Goal: Information Seeking & Learning: Learn about a topic

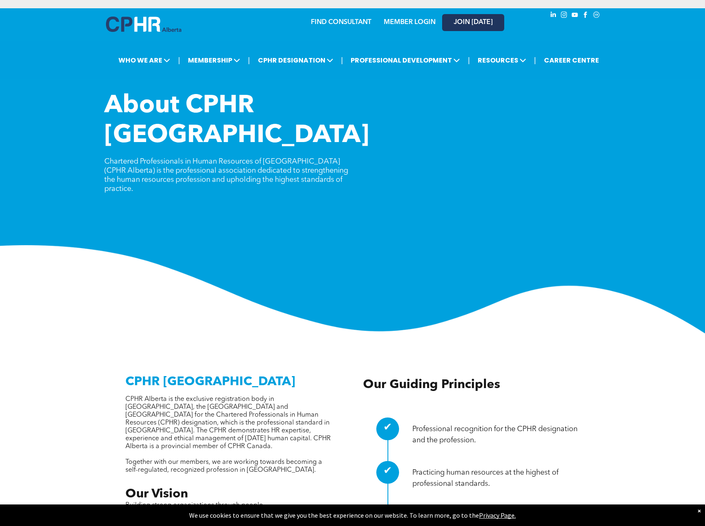
click at [476, 25] on span "JOIN [DATE]" at bounding box center [473, 23] width 39 height 8
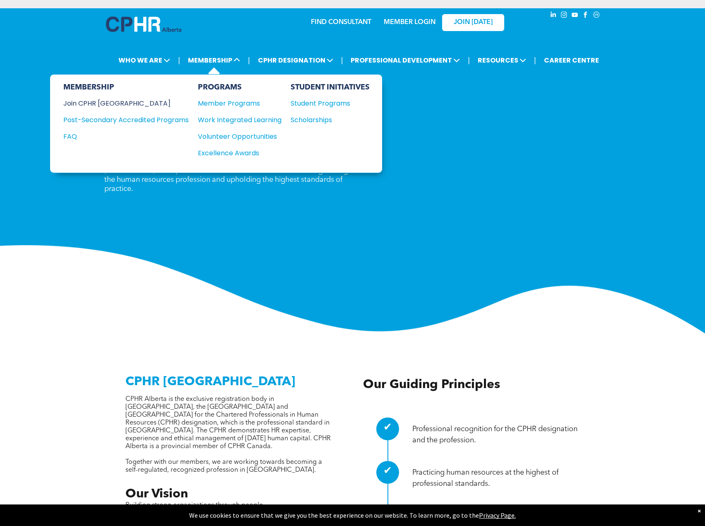
click at [108, 104] on div "Join CPHR [GEOGRAPHIC_DATA]" at bounding box center [119, 103] width 113 height 10
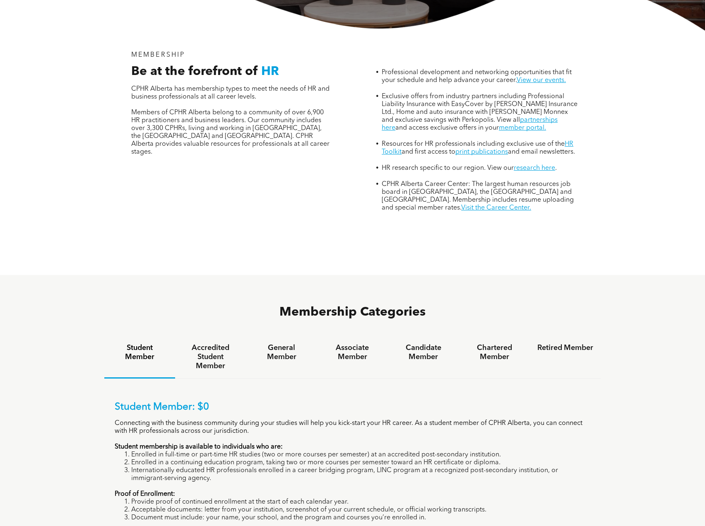
scroll to position [456, 0]
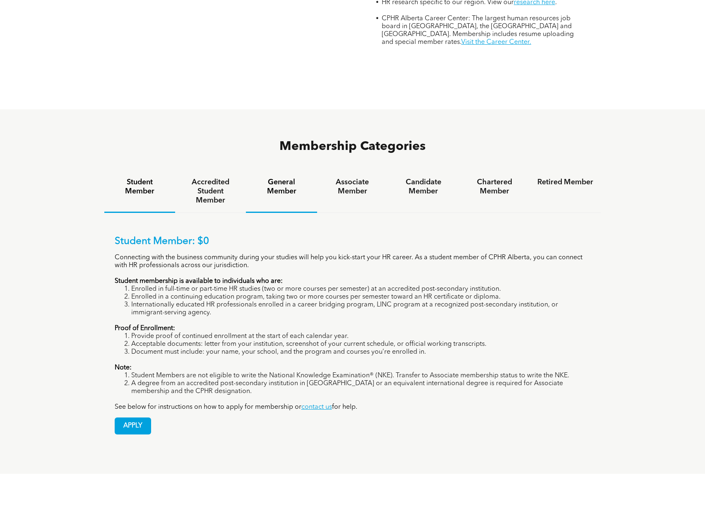
click at [287, 178] on h4 "General Member" at bounding box center [281, 187] width 56 height 18
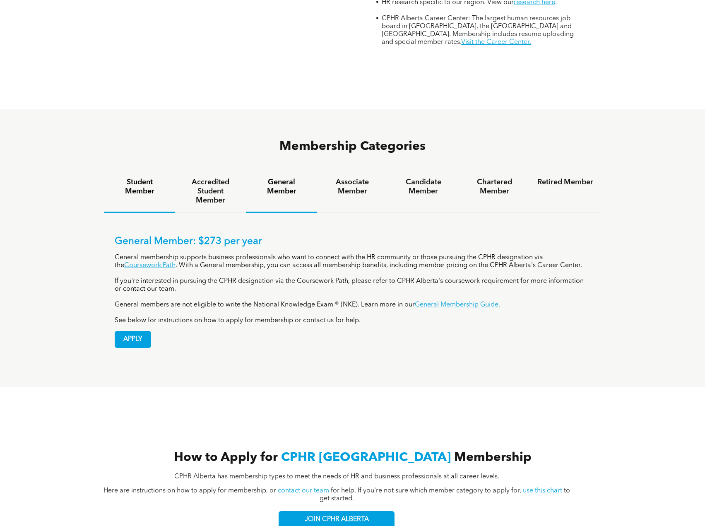
click at [143, 178] on h4 "Student Member" at bounding box center [140, 187] width 56 height 18
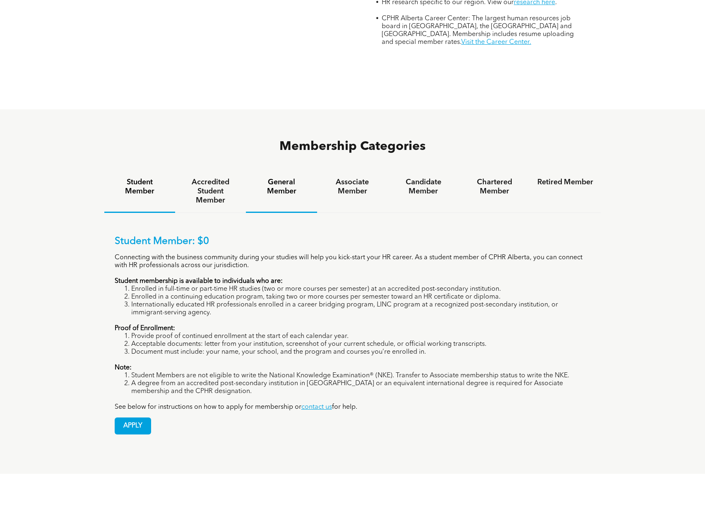
click at [269, 178] on h4 "General Member" at bounding box center [281, 187] width 56 height 18
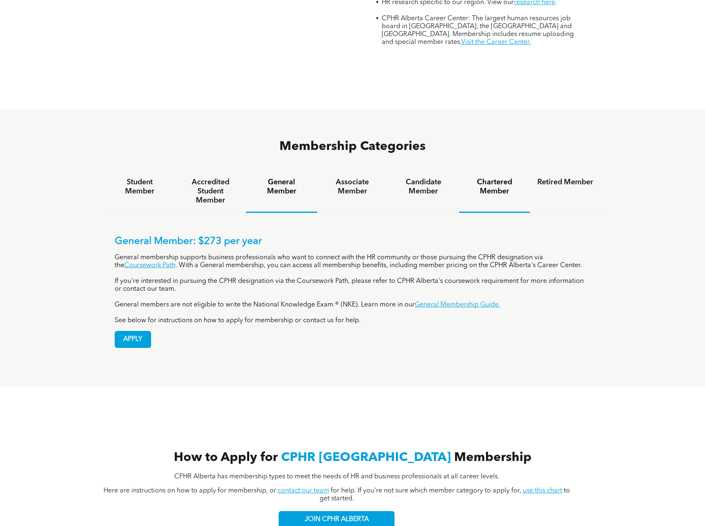
click at [500, 178] on h4 "Chartered Member" at bounding box center [495, 187] width 56 height 18
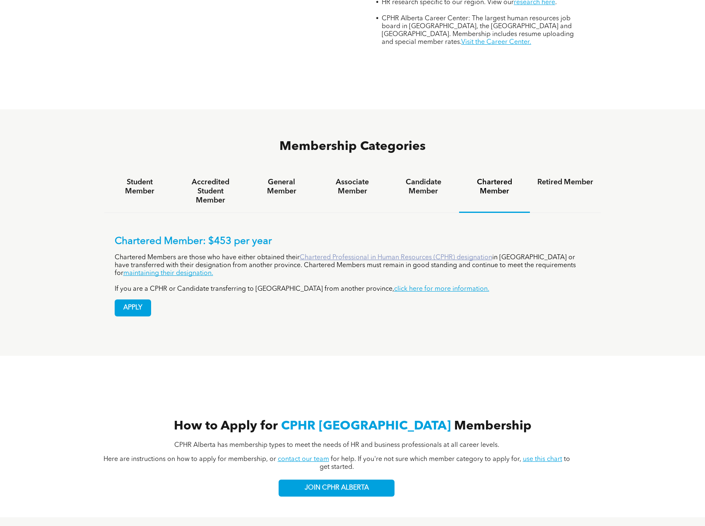
click at [348, 254] on link "Chartered Professional in Human Resources (CPHR) designation" at bounding box center [396, 257] width 193 height 7
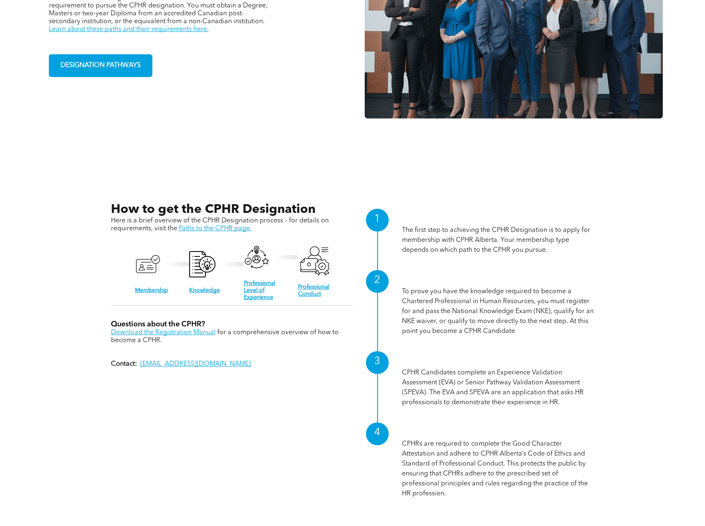
scroll to position [538, 0]
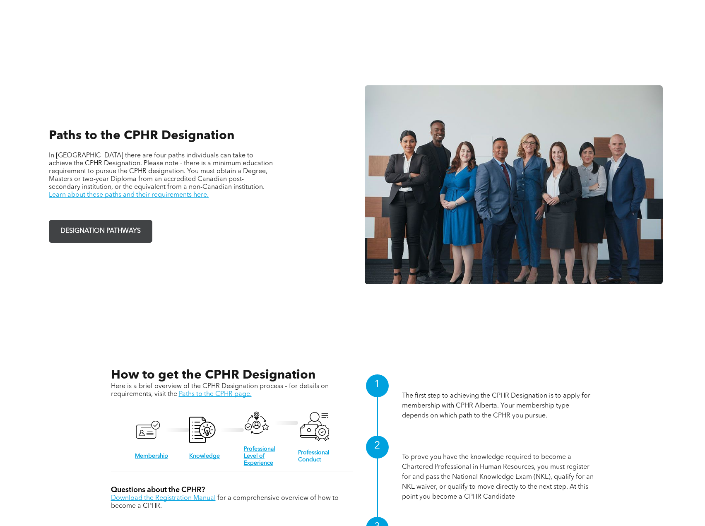
click at [97, 231] on span "DESIGNATION PATHWAYS" at bounding box center [101, 231] width 86 height 16
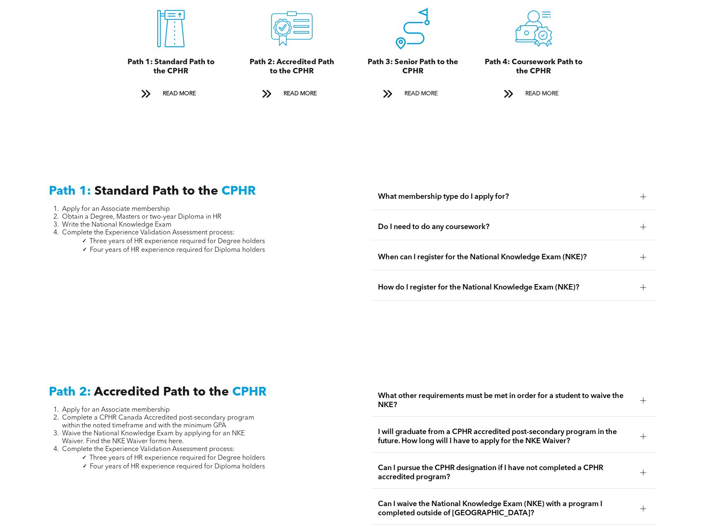
scroll to position [994, 0]
click at [644, 190] on div at bounding box center [643, 196] width 12 height 12
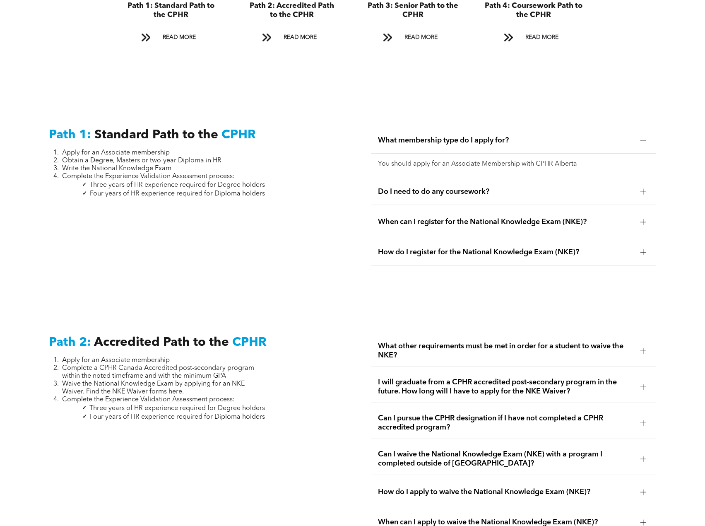
scroll to position [1035, 0]
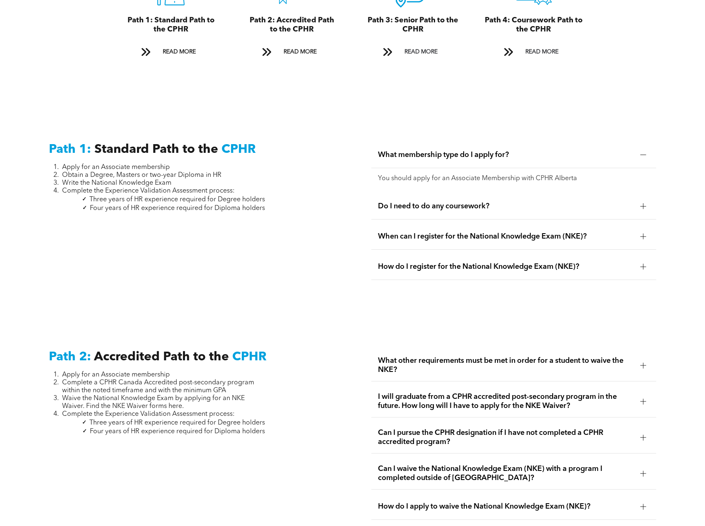
click at [640, 200] on div at bounding box center [643, 206] width 12 height 12
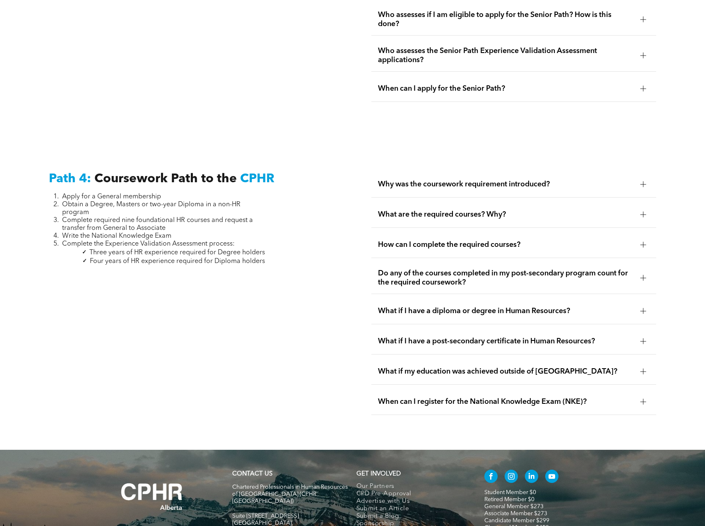
scroll to position [2402, 0]
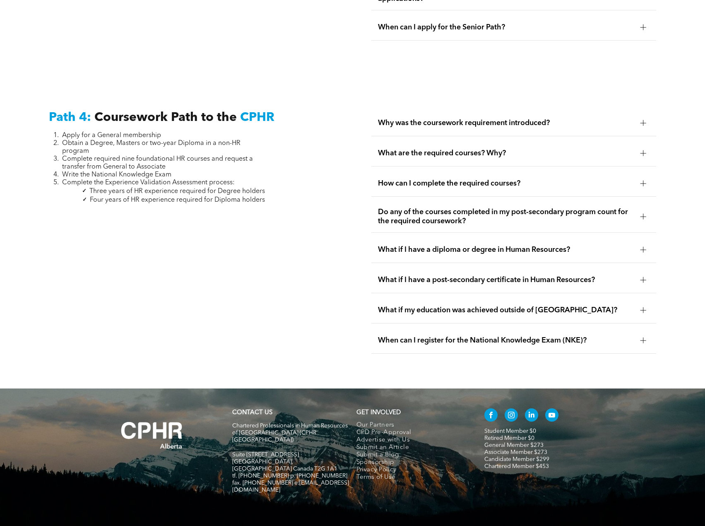
click at [641, 120] on div at bounding box center [644, 123] width 6 height 6
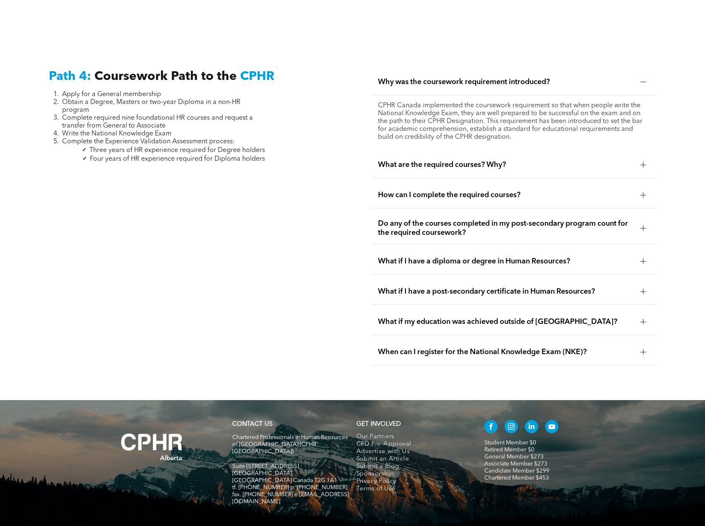
scroll to position [2444, 0]
click at [634, 152] on div "What are the required courses? Why?" at bounding box center [514, 165] width 285 height 26
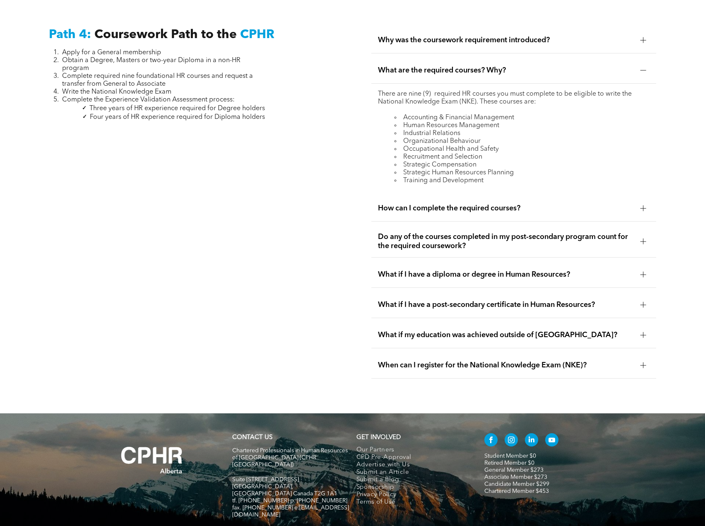
drag, startPoint x: 640, startPoint y: 189, endPoint x: 644, endPoint y: 183, distance: 7.5
click at [641, 205] on div at bounding box center [644, 208] width 6 height 6
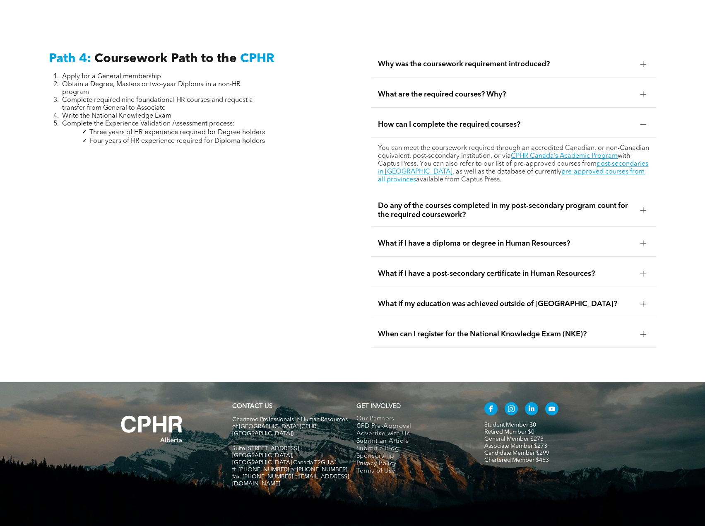
scroll to position [2455, 0]
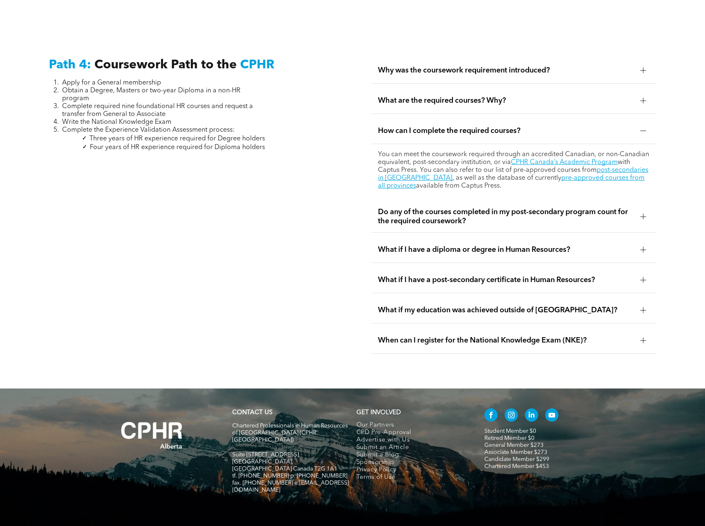
click at [649, 210] on div at bounding box center [643, 216] width 12 height 12
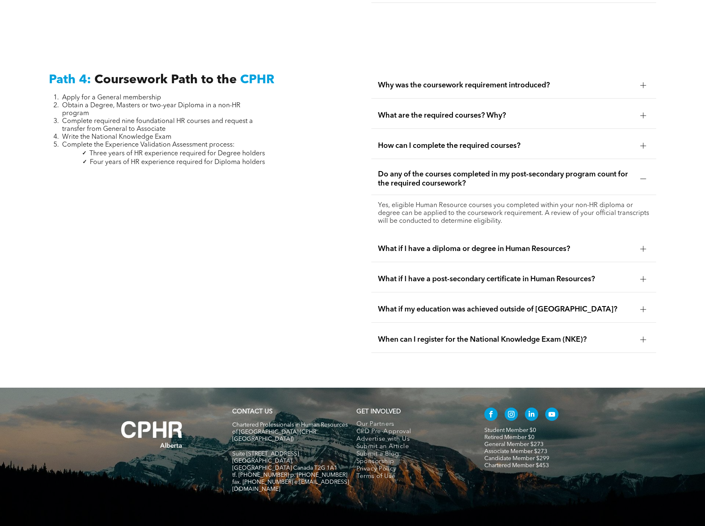
scroll to position [2439, 0]
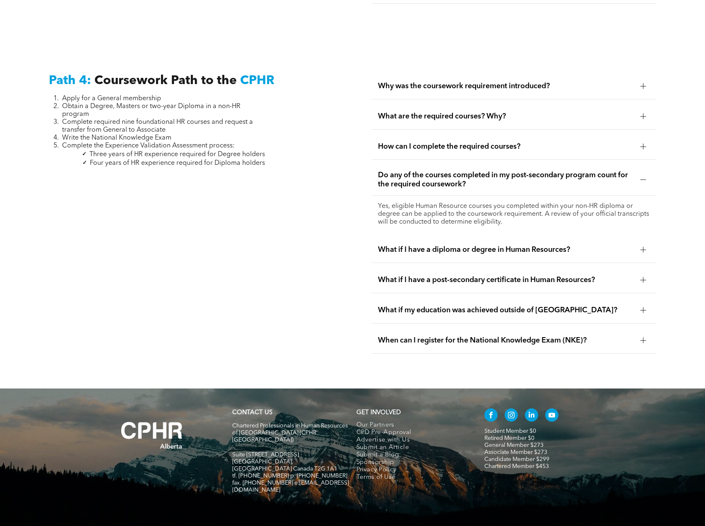
click at [649, 244] on div at bounding box center [643, 250] width 12 height 12
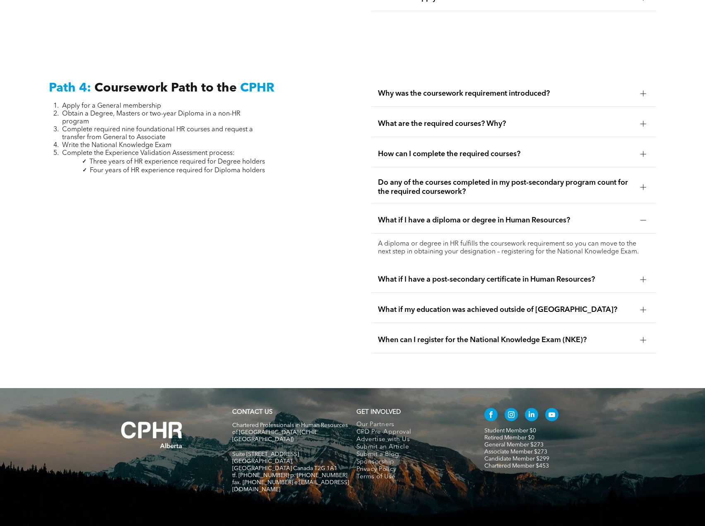
scroll to position [2431, 0]
click at [645, 185] on div at bounding box center [644, 188] width 6 height 6
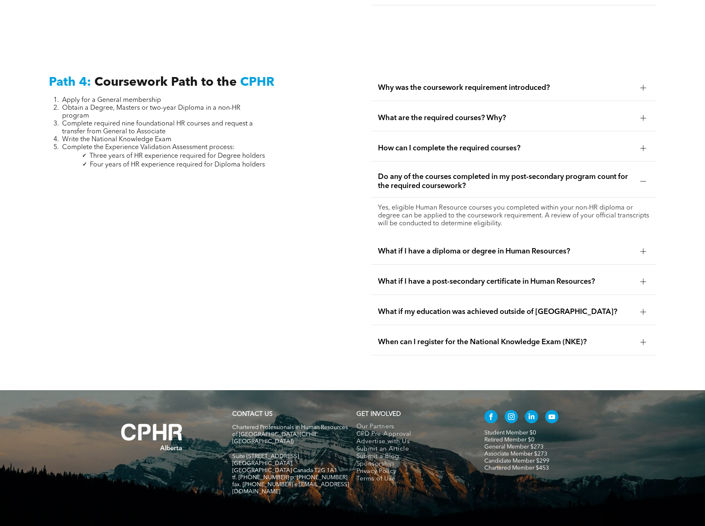
scroll to position [2439, 0]
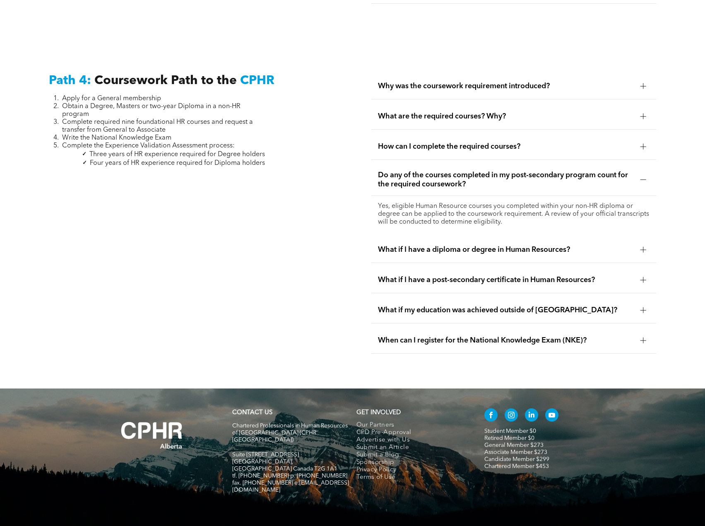
click at [644, 277] on div at bounding box center [644, 280] width 6 height 6
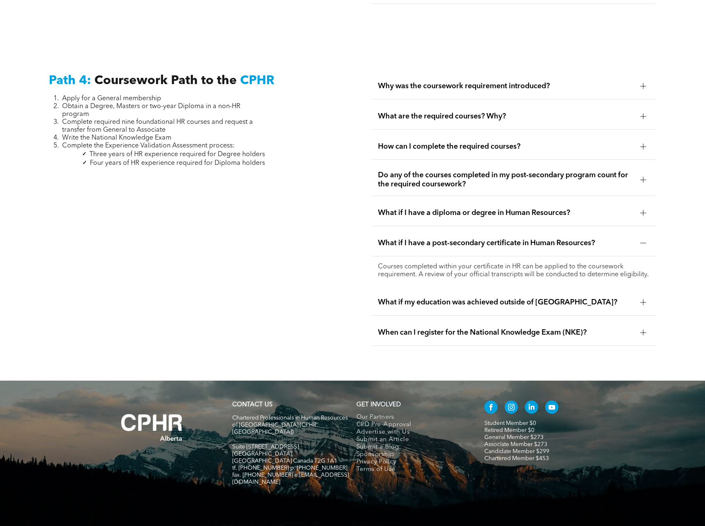
click at [642, 299] on div at bounding box center [644, 302] width 6 height 6
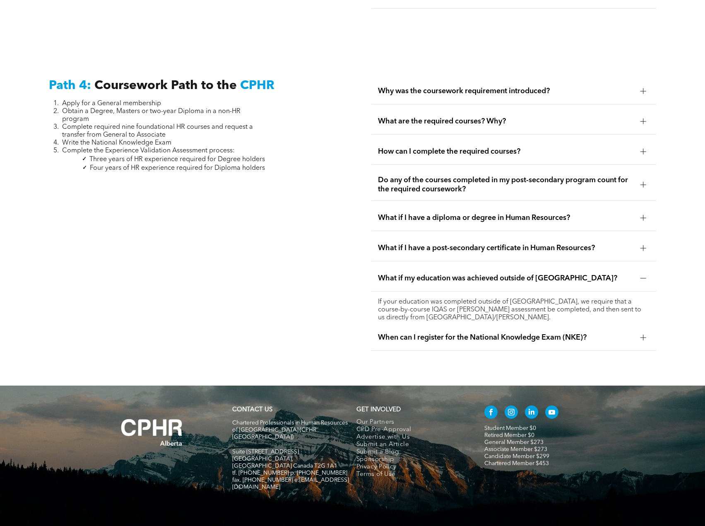
scroll to position [2431, 0]
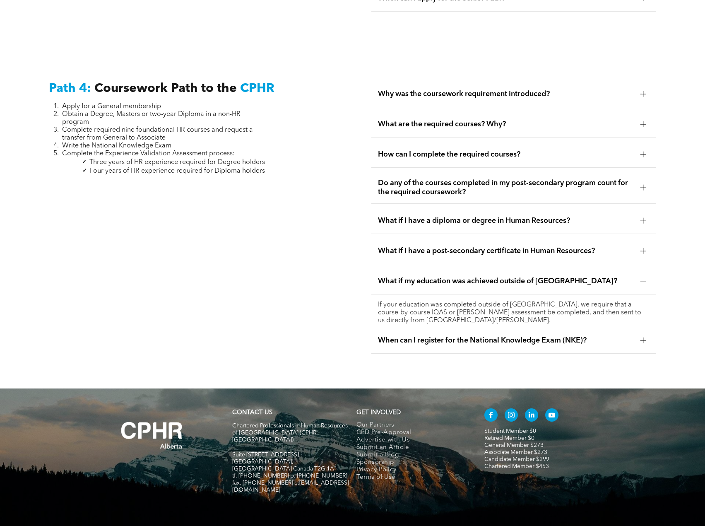
click at [636, 328] on div "When can I register for the National Knowledge Exam (NKE)?" at bounding box center [514, 341] width 285 height 26
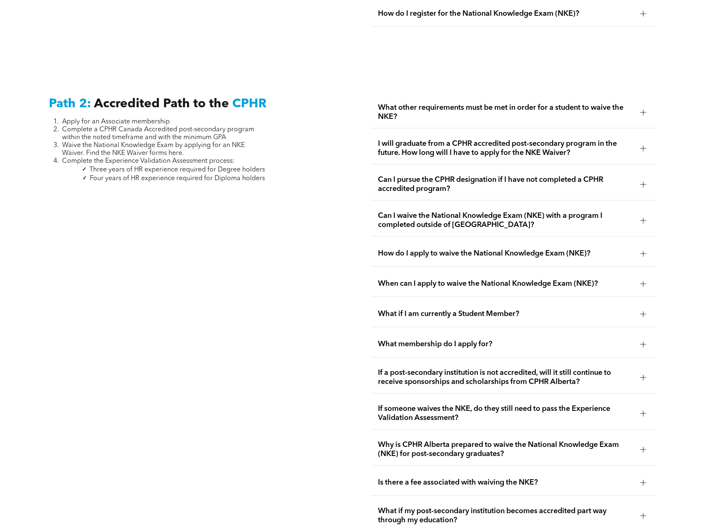
scroll to position [1222, 0]
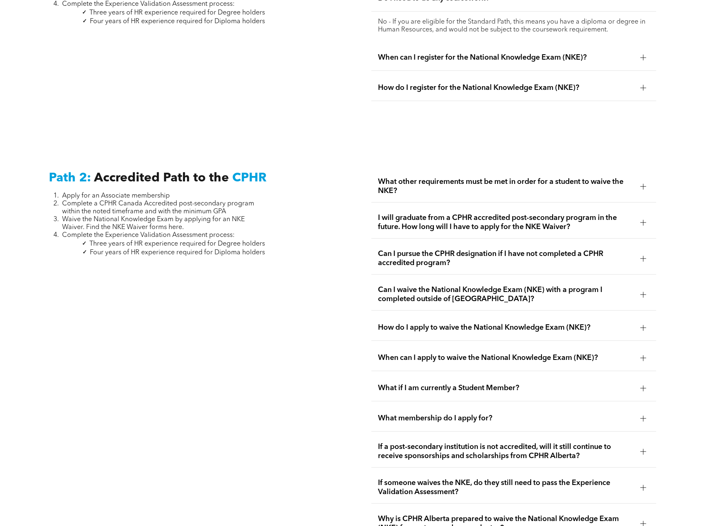
click at [637, 180] on div at bounding box center [643, 186] width 12 height 12
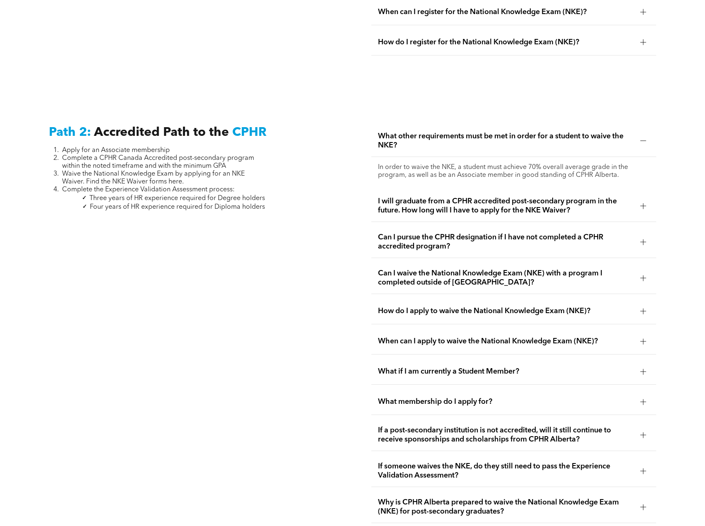
scroll to position [1264, 0]
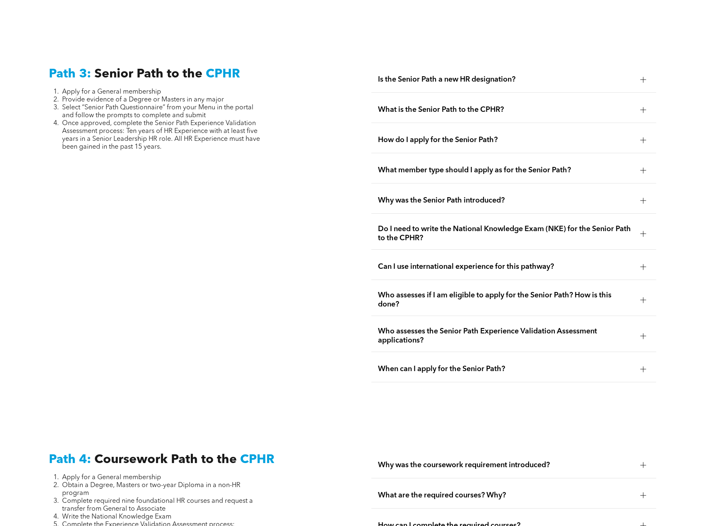
scroll to position [1859, 0]
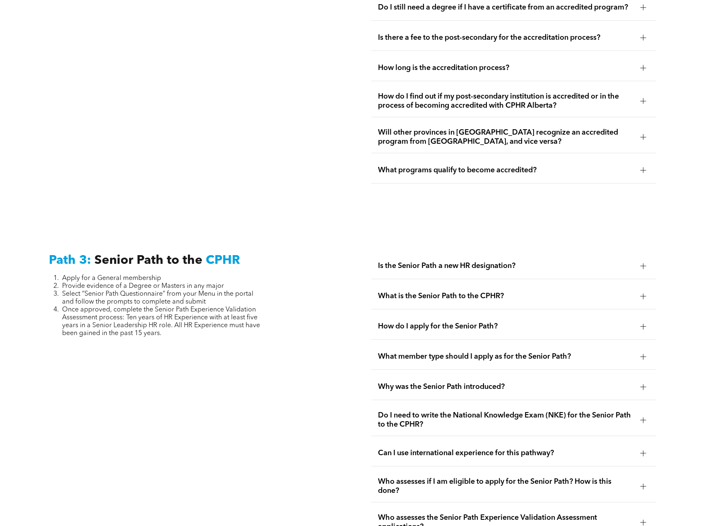
drag, startPoint x: 703, startPoint y: 396, endPoint x: 708, endPoint y: 401, distance: 7.0
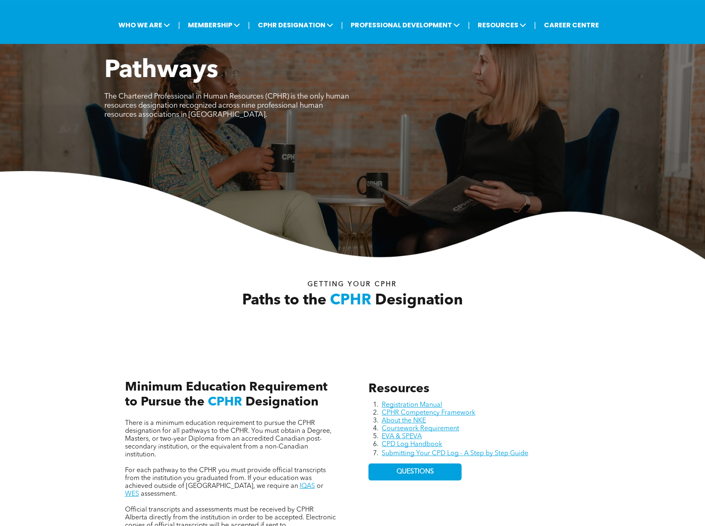
scroll to position [0, 0]
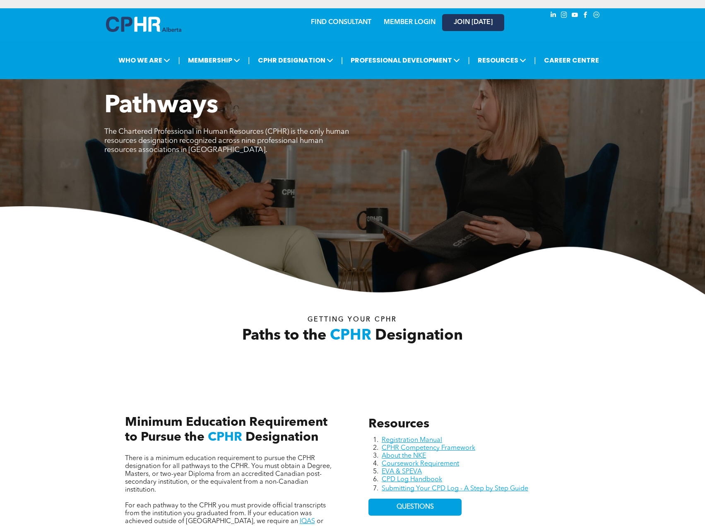
click at [490, 17] on link "JOIN [DATE]" at bounding box center [473, 22] width 62 height 17
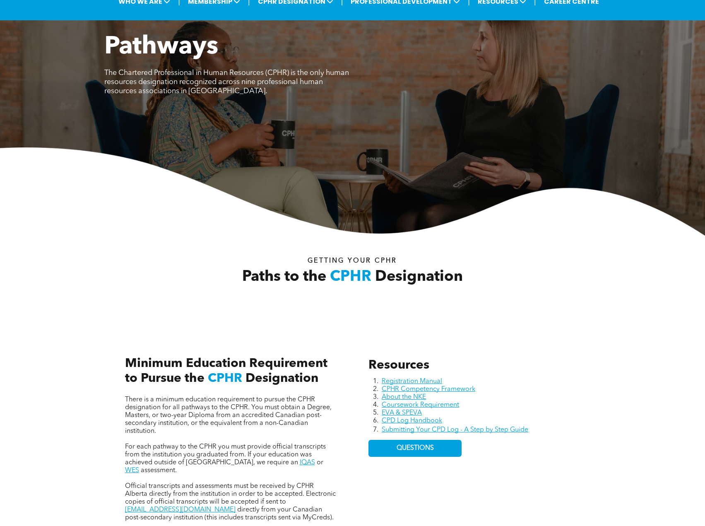
scroll to position [166, 0]
